Goal: Task Accomplishment & Management: Use online tool/utility

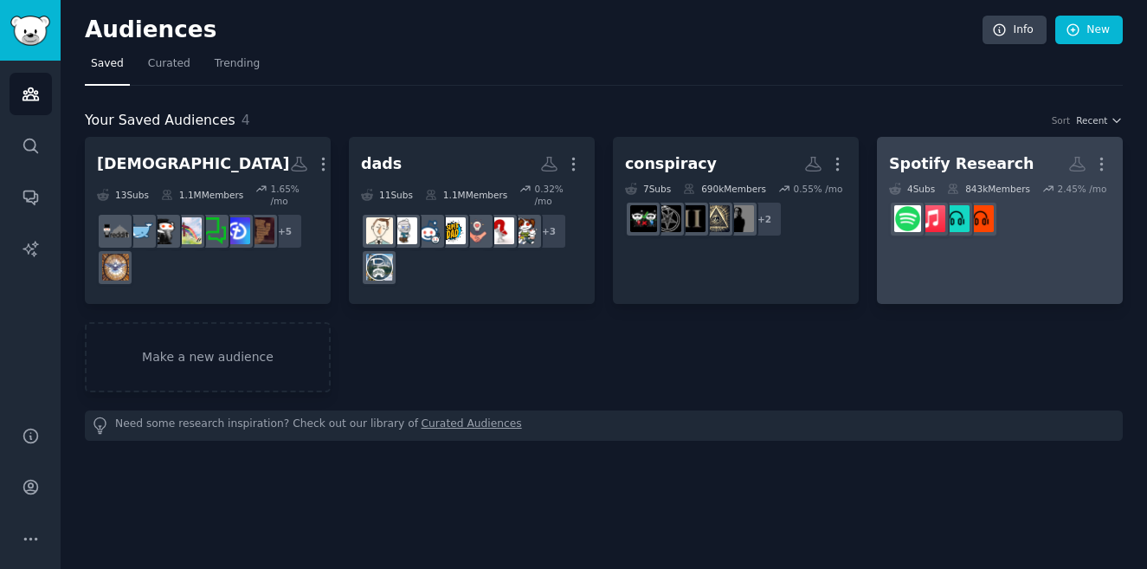
click at [1000, 263] on link "Spotify Research More 4 Sub s 843k Members 2.45 % /mo" at bounding box center [1000, 220] width 246 height 167
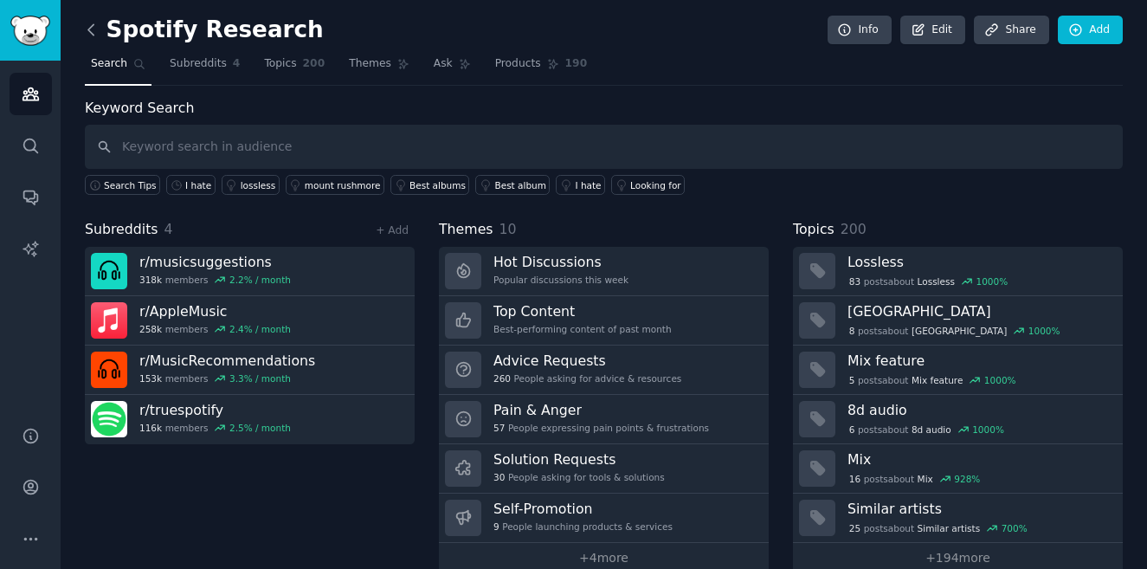
click at [93, 31] on icon at bounding box center [91, 30] width 18 height 18
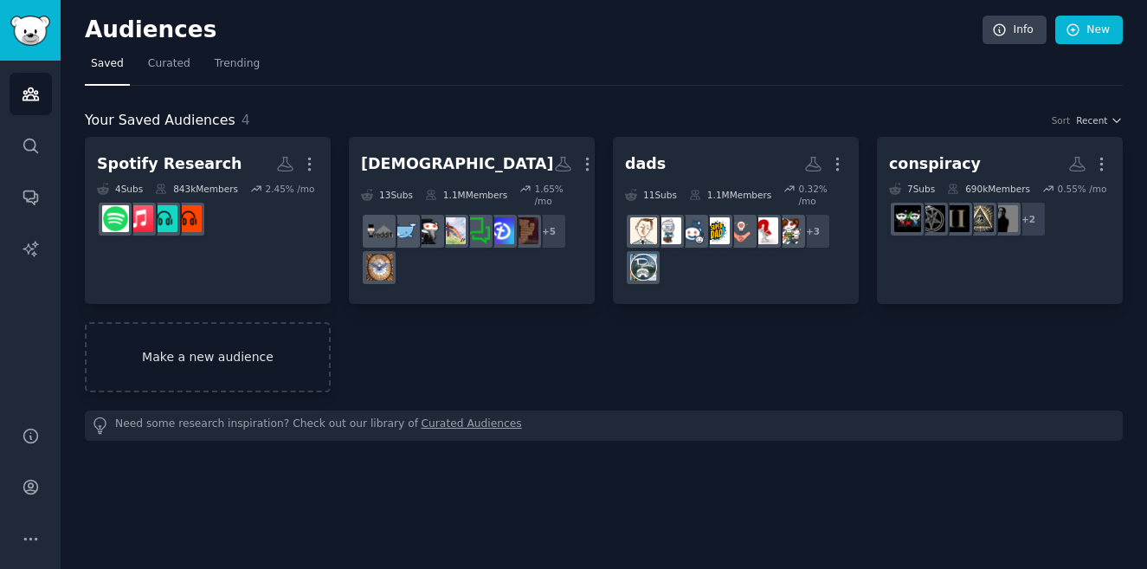
click at [255, 332] on link "Make a new audience" at bounding box center [208, 357] width 246 height 70
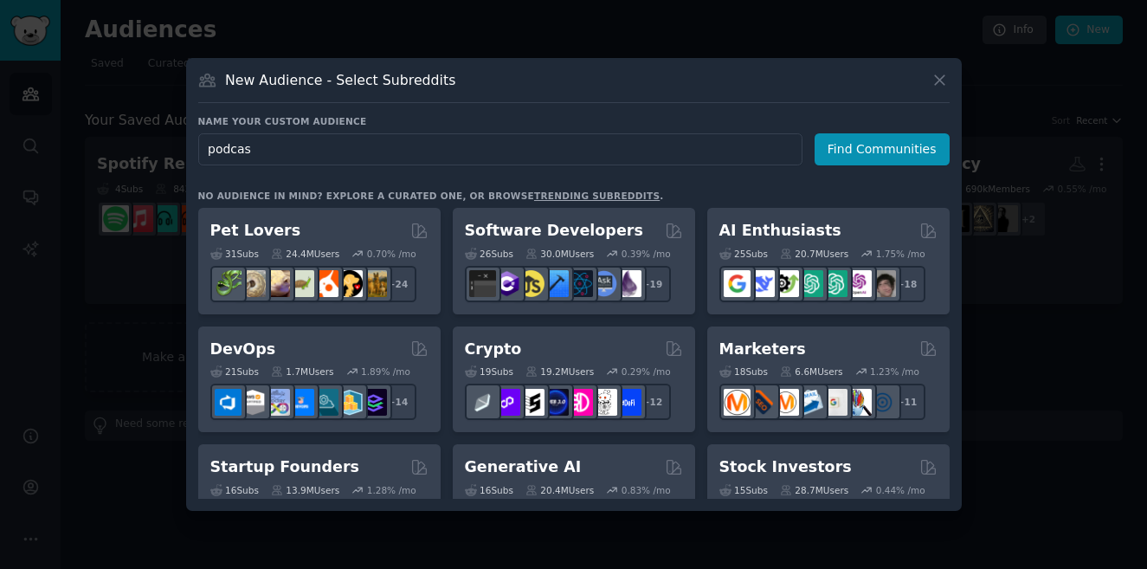
type input "podcast"
click button "Find Communities" at bounding box center [882, 149] width 135 height 32
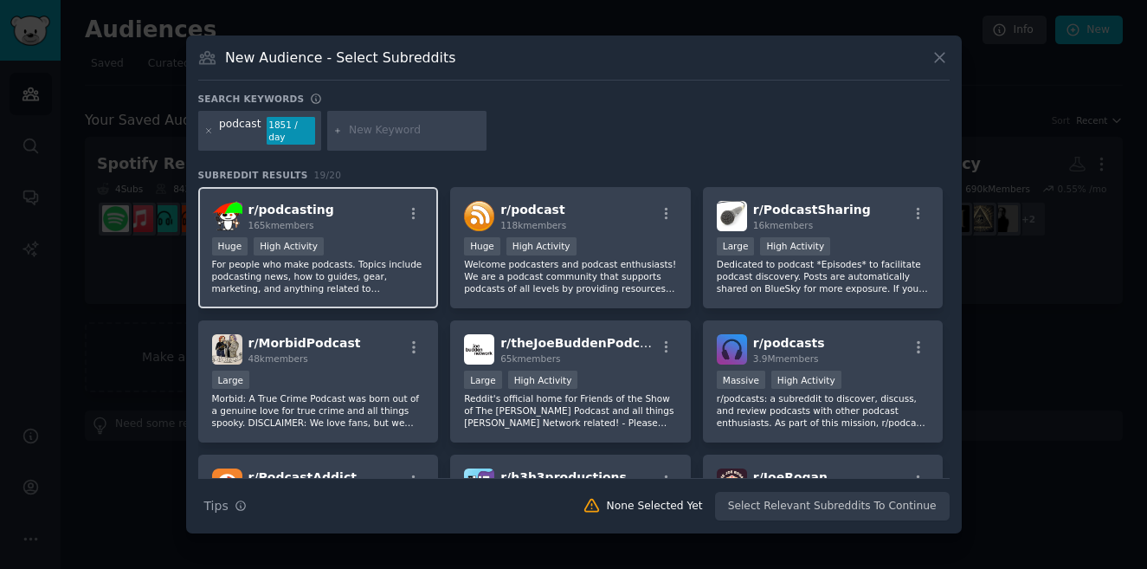
click at [412, 219] on div "r/ podcasting 165k members" at bounding box center [318, 216] width 213 height 30
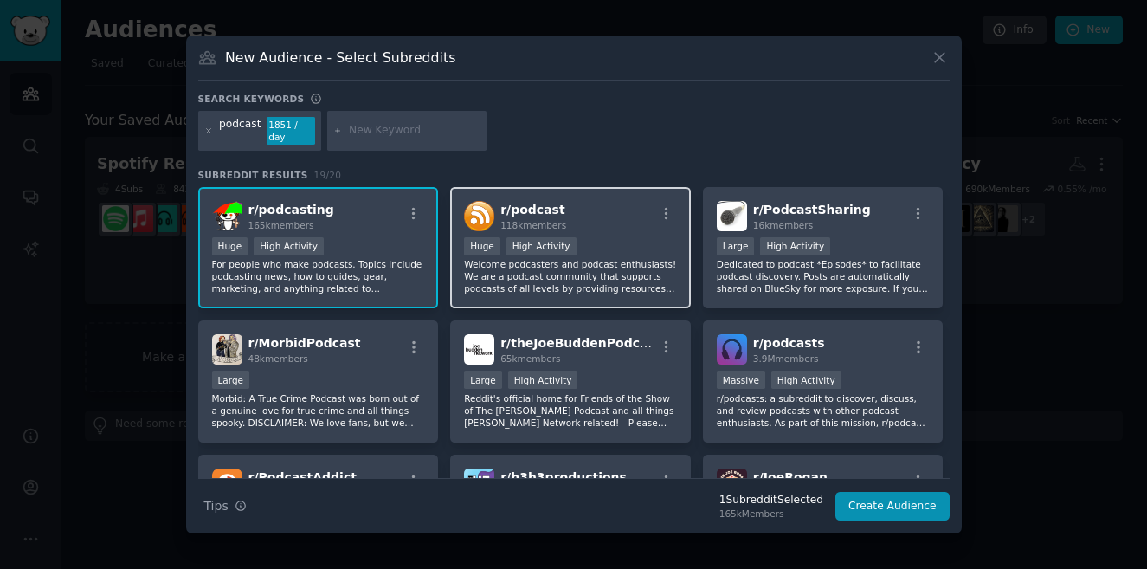
click at [624, 237] on div "Huge High Activity" at bounding box center [570, 248] width 213 height 22
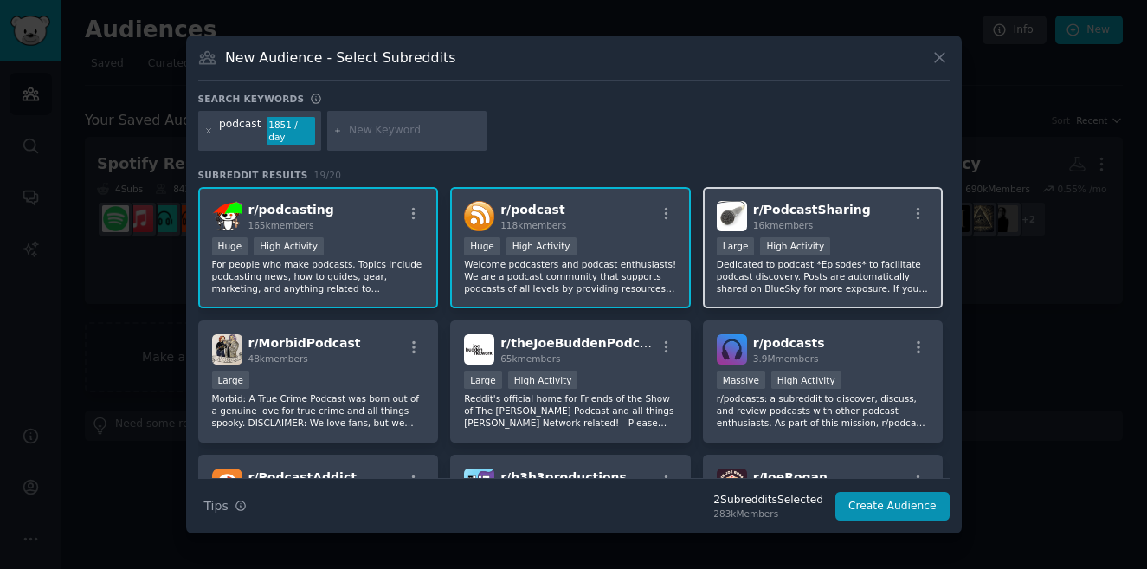
click at [899, 237] on div ">= 80th percentile for submissions / day Large High Activity" at bounding box center [823, 248] width 213 height 22
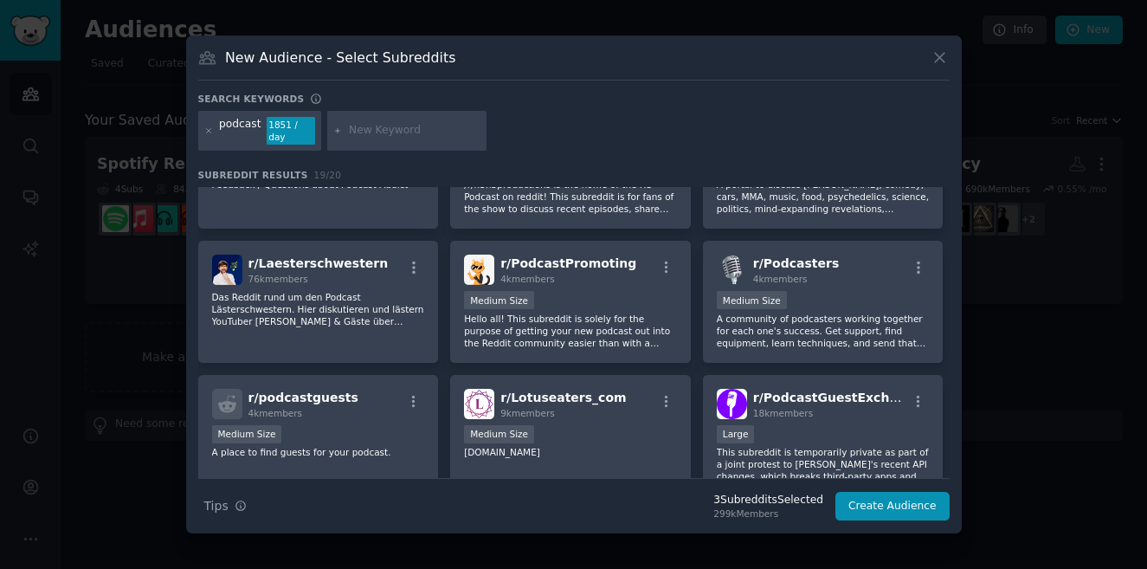
scroll to position [350, 0]
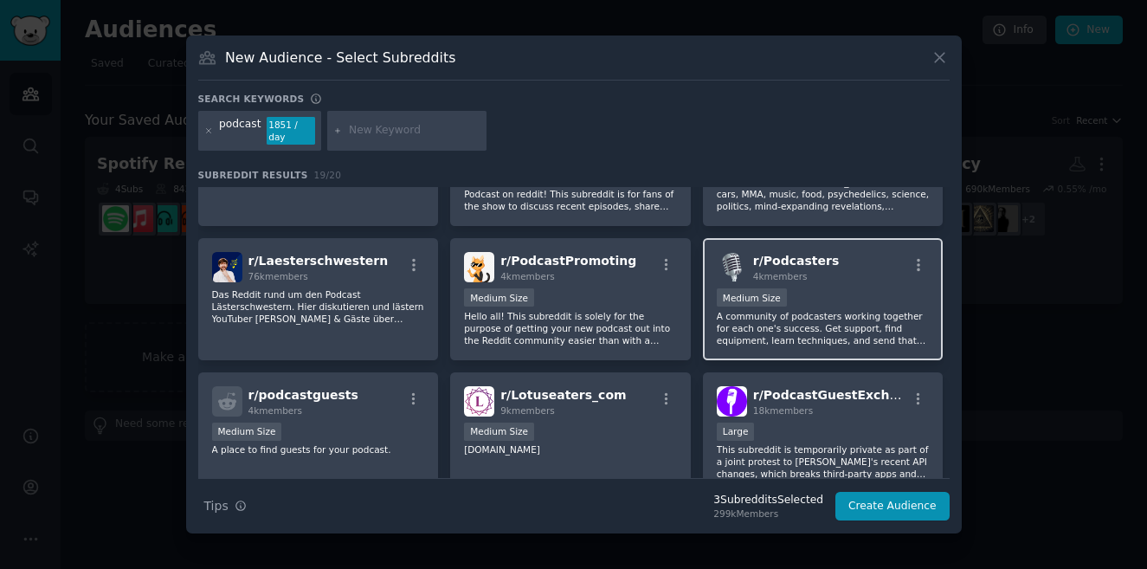
click at [893, 258] on div "r/ Podcasters 4k members" at bounding box center [823, 267] width 213 height 30
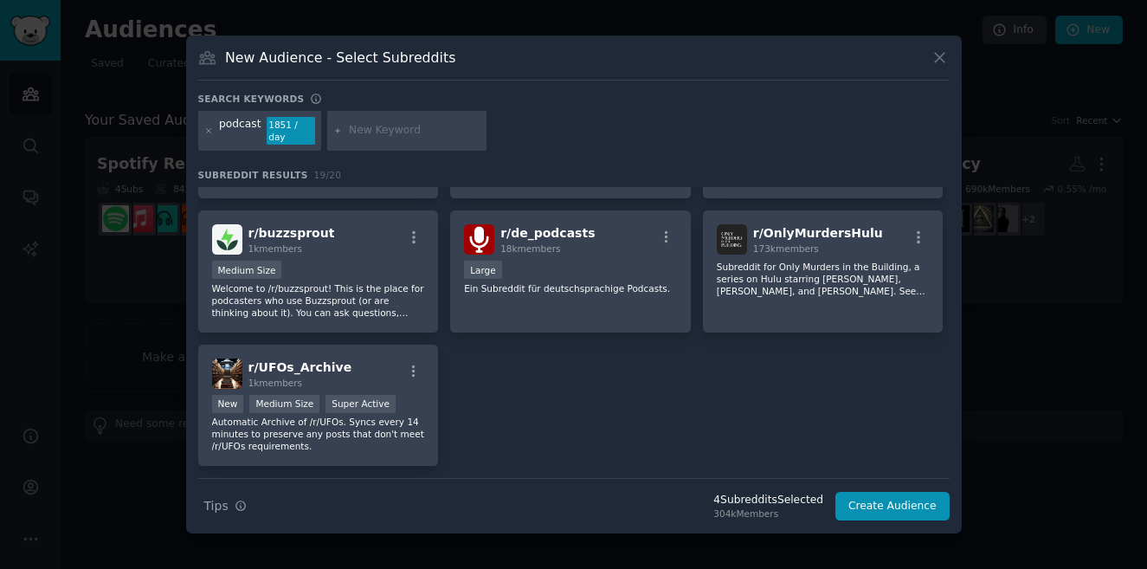
scroll to position [693, 0]
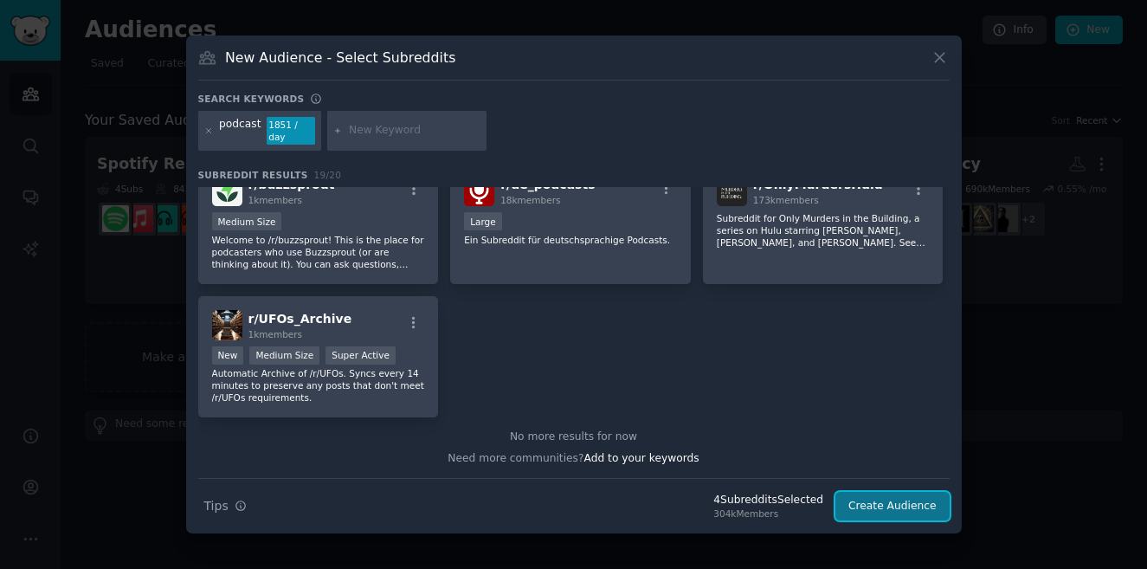
click at [898, 498] on button "Create Audience" at bounding box center [892, 506] width 114 height 29
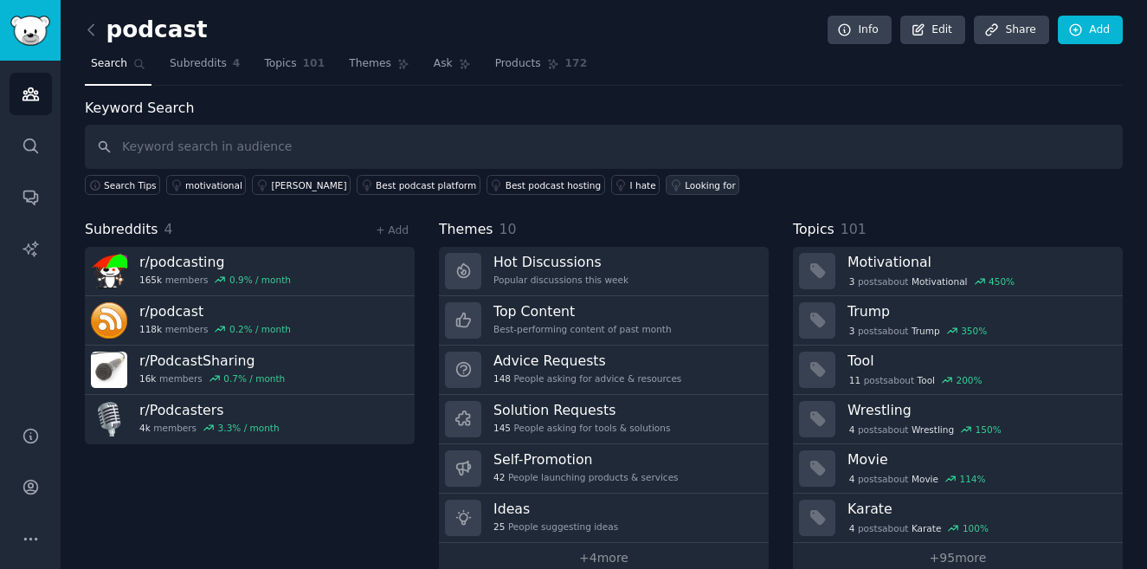
click at [685, 184] on div "Looking for" at bounding box center [710, 185] width 51 height 12
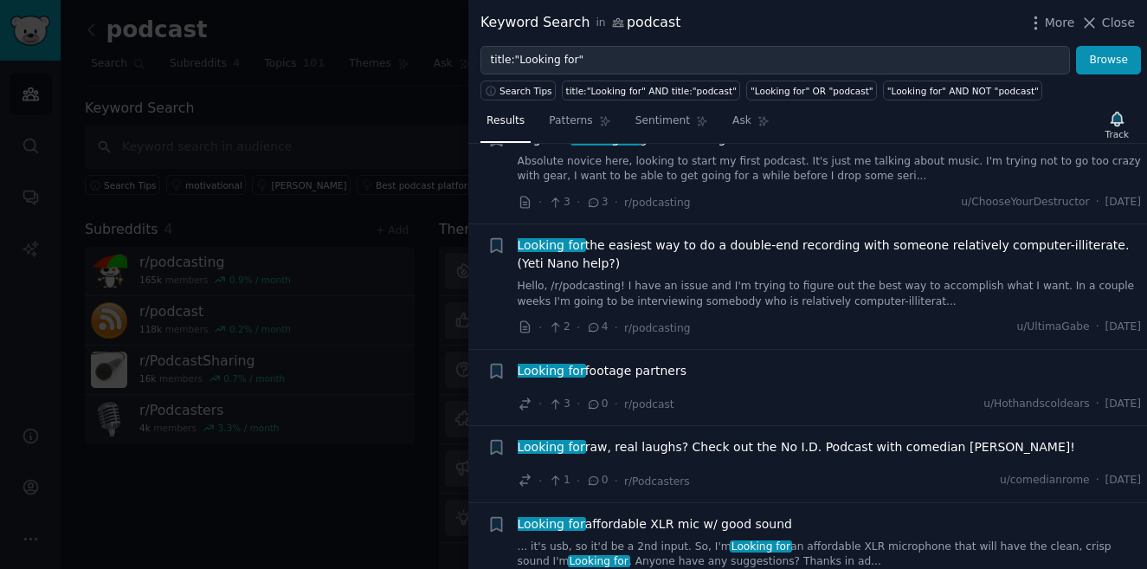
scroll to position [2309, 0]
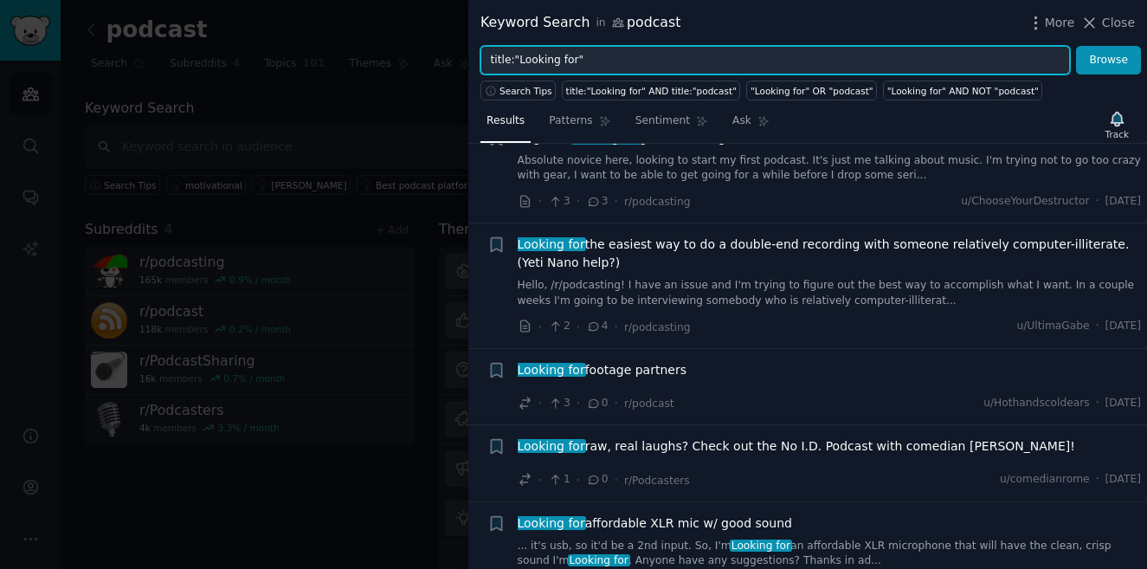
drag, startPoint x: 602, startPoint y: 66, endPoint x: 452, endPoint y: 65, distance: 149.8
click at [452, 65] on div "Keyword Search in podcast More Close title:"Looking for" Browse Search Tips tit…" at bounding box center [573, 284] width 1147 height 569
click at [1076, 46] on button "Browse" at bounding box center [1108, 60] width 65 height 29
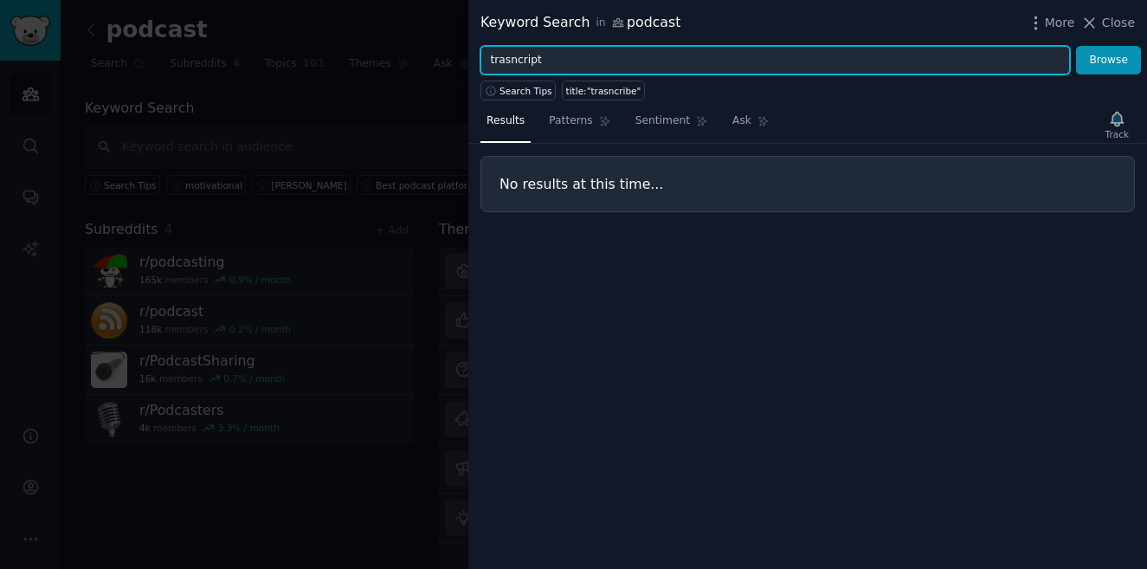
click at [1076, 46] on button "Browse" at bounding box center [1108, 60] width 65 height 29
type input "transcribe"
click at [1076, 46] on button "Browse" at bounding box center [1108, 60] width 65 height 29
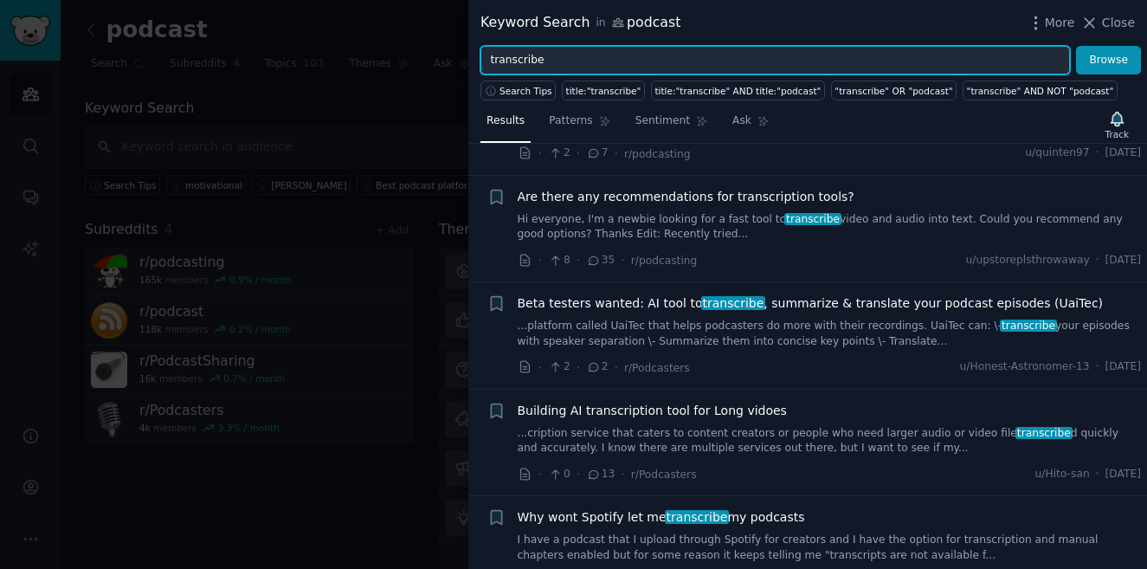
scroll to position [465, 0]
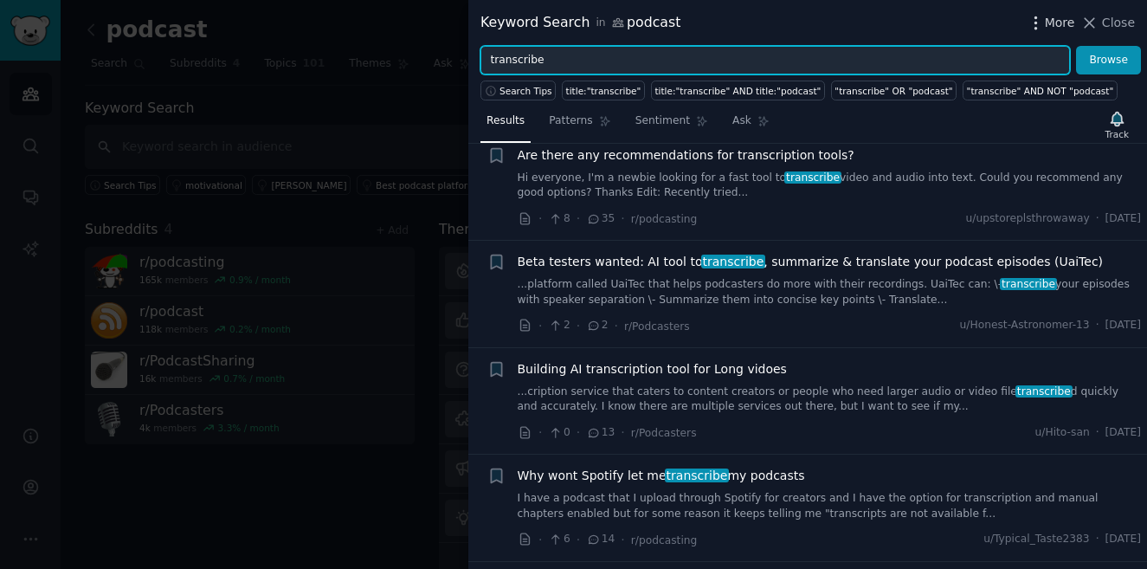
click at [1045, 20] on icon "button" at bounding box center [1036, 23] width 18 height 18
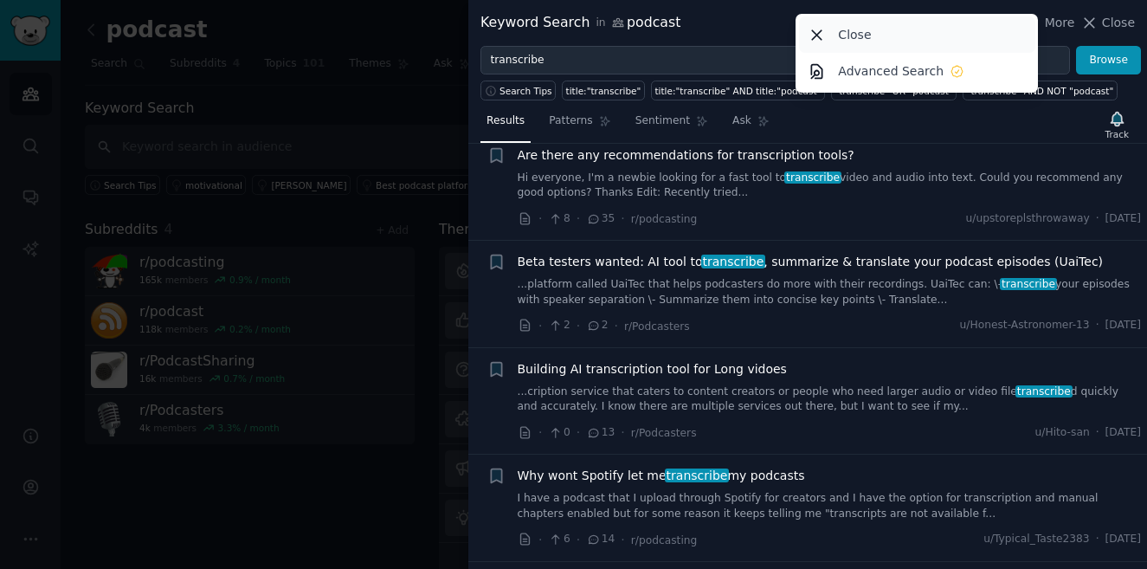
click at [820, 27] on icon at bounding box center [817, 35] width 18 height 18
